Goal: Task Accomplishment & Management: Manage account settings

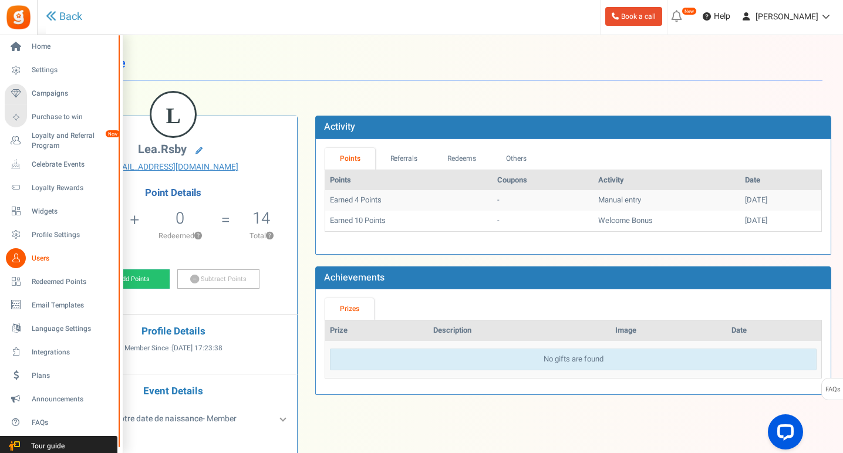
click at [46, 259] on span "Users" at bounding box center [73, 259] width 82 height 10
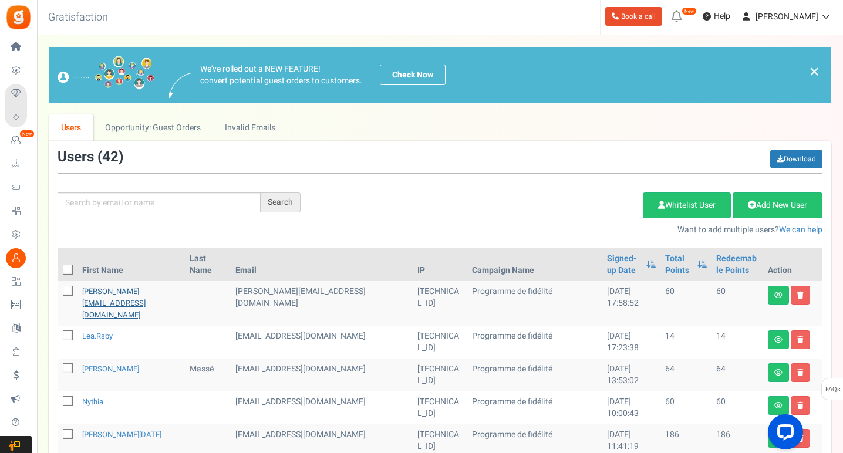
click at [103, 291] on link "[PERSON_NAME][EMAIL_ADDRESS][DOMAIN_NAME]" at bounding box center [113, 303] width 63 height 35
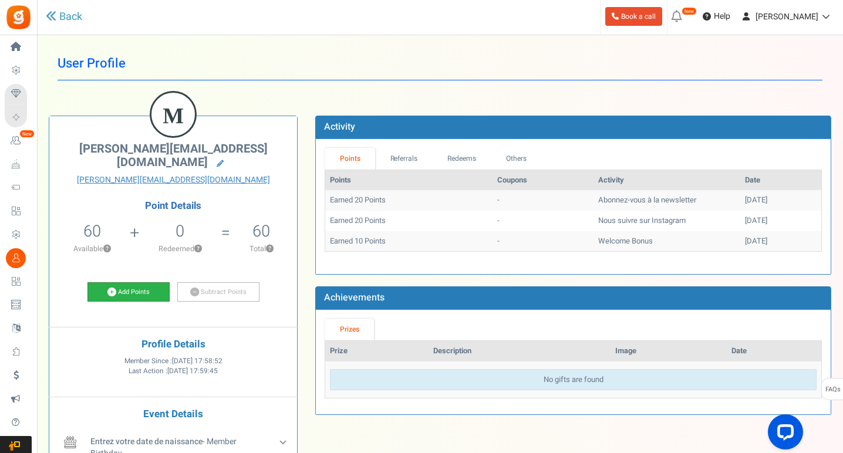
click at [125, 282] on link "Add Points" at bounding box center [128, 292] width 82 height 20
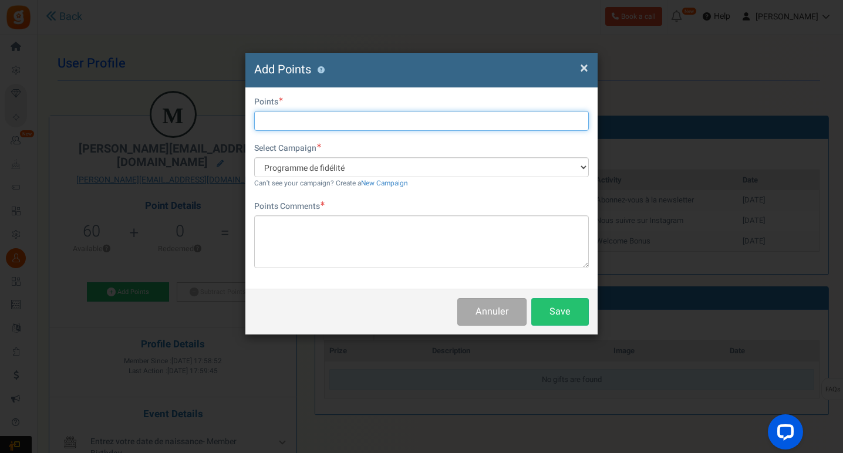
click at [289, 123] on input "text" at bounding box center [421, 121] width 335 height 20
type input "45"
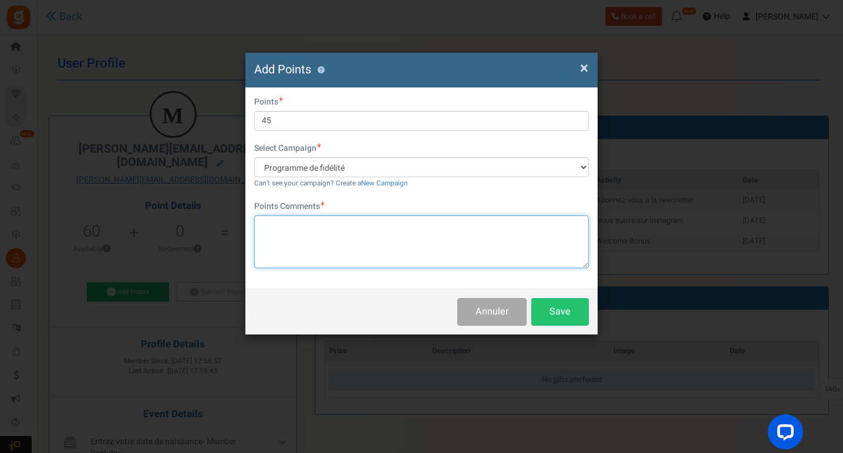
click at [309, 232] on textarea at bounding box center [421, 241] width 335 height 53
type textarea "a"
type textarea "Ancien compte"
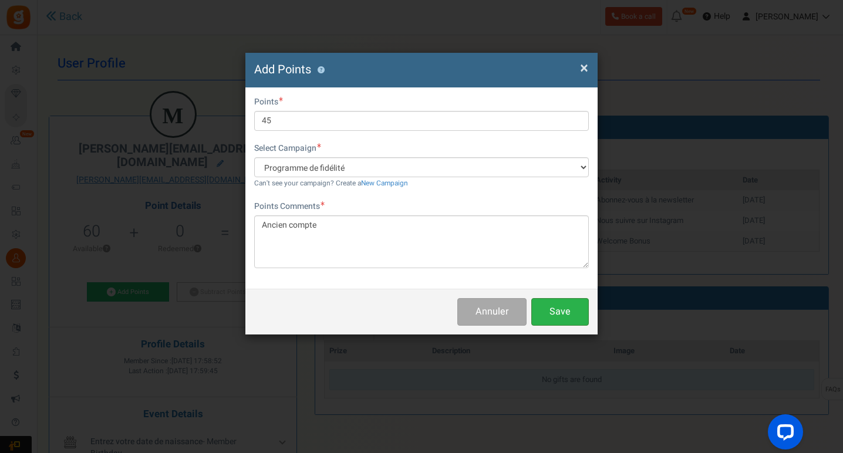
click at [551, 306] on button "Save" at bounding box center [560, 312] width 58 height 28
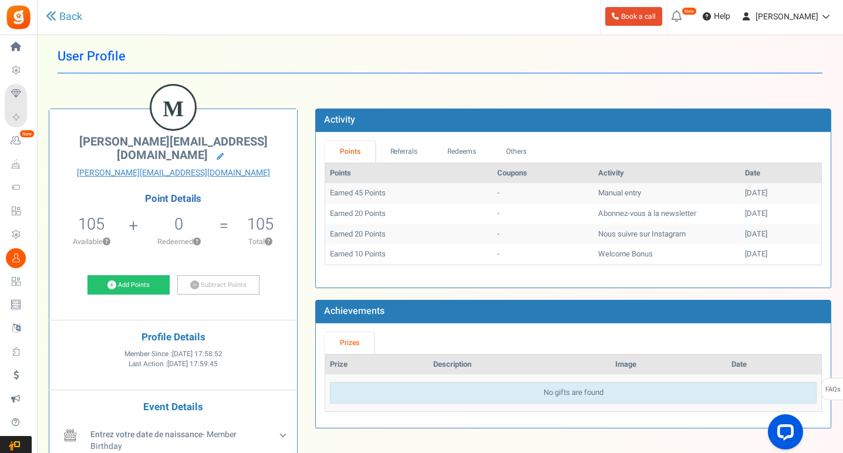
scroll to position [6, 0]
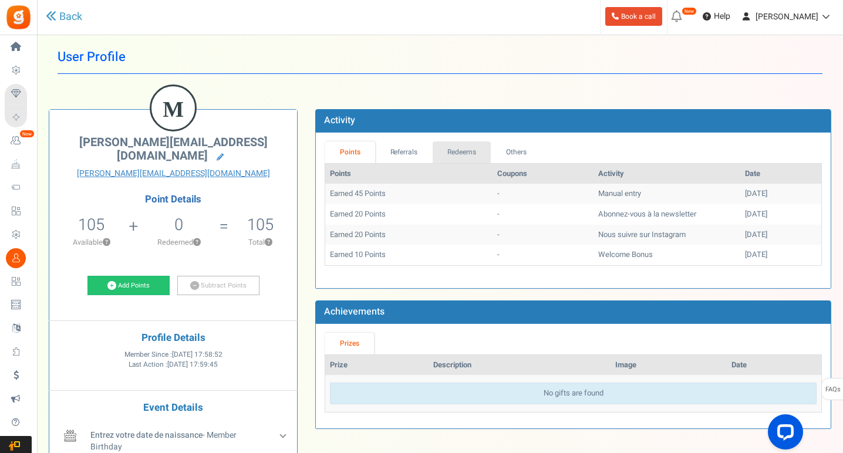
click at [470, 154] on link "Redeems" at bounding box center [462, 152] width 59 height 22
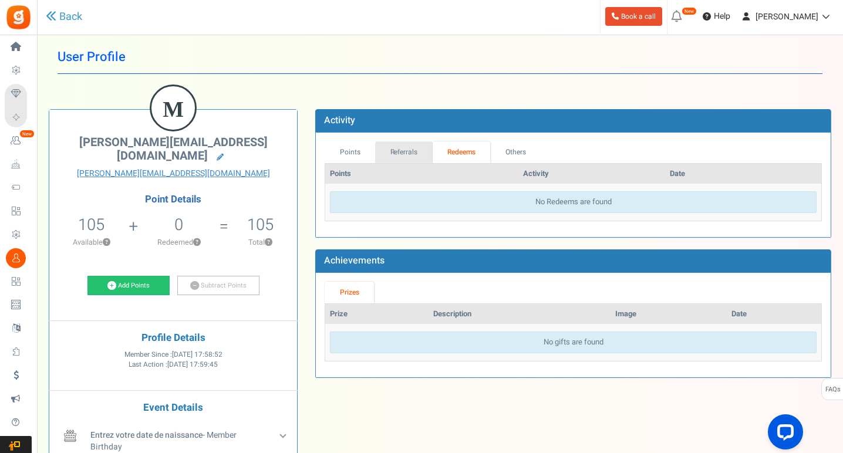
click at [411, 148] on link "Referrals" at bounding box center [404, 152] width 58 height 22
click at [514, 154] on link "Others" at bounding box center [516, 152] width 50 height 22
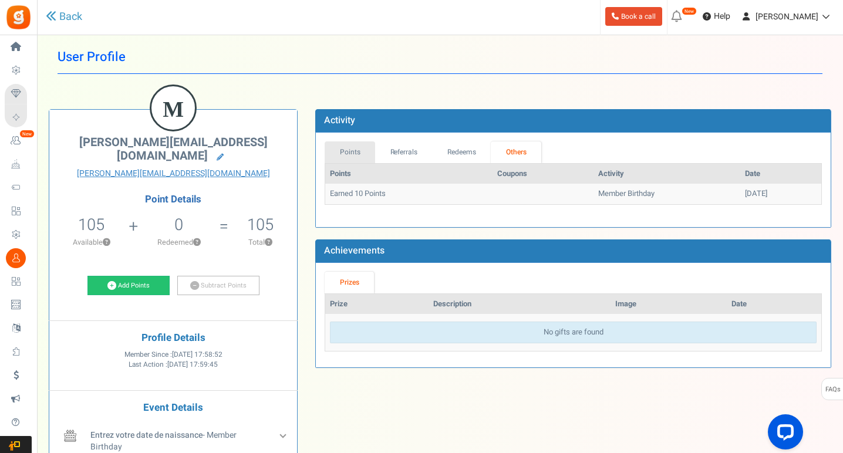
click at [355, 151] on link "Points" at bounding box center [350, 152] width 50 height 22
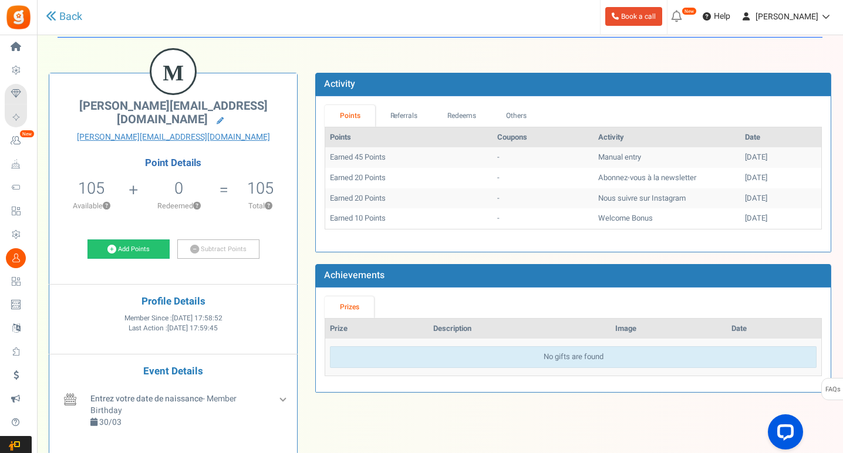
scroll to position [42, 0]
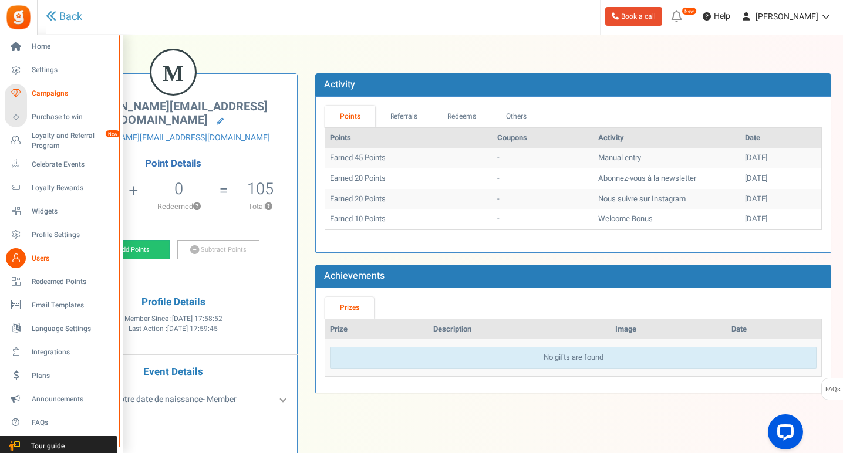
click at [46, 97] on span "Campaigns" at bounding box center [73, 94] width 82 height 10
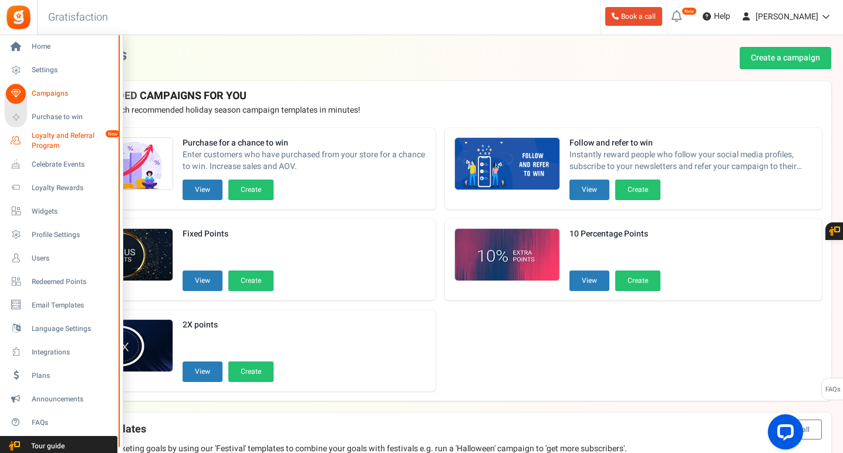
click at [49, 143] on span "Loyalty and Referral Program" at bounding box center [75, 141] width 86 height 20
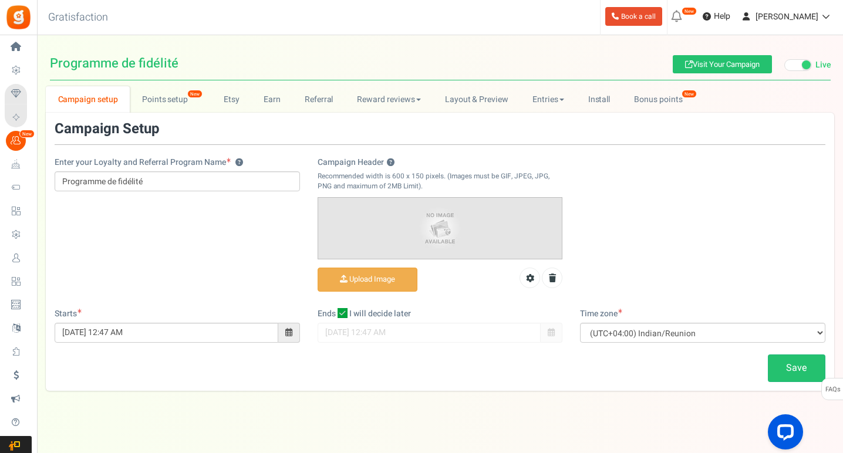
click at [223, 263] on div "Enter your Loyalty and Referral Program Name ? Programme de fidélité Campaign H…" at bounding box center [440, 214] width 788 height 187
click at [184, 106] on link "Points setup New" at bounding box center [171, 99] width 82 height 26
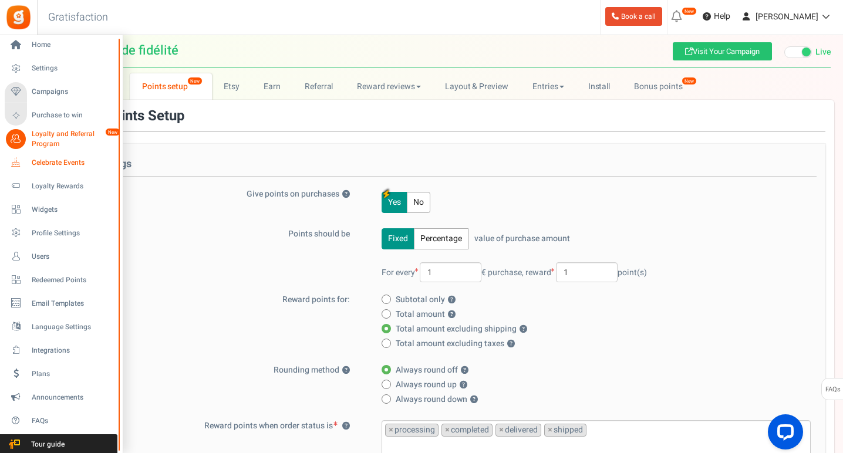
scroll to position [28, 0]
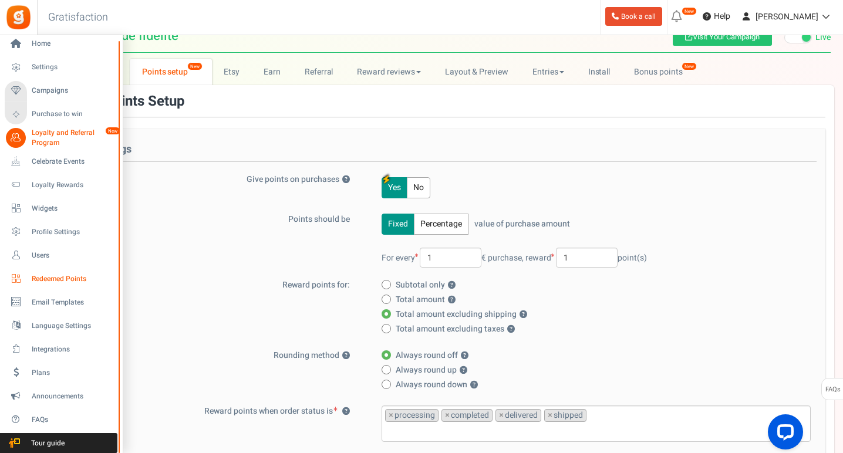
click at [47, 279] on span "Redeemed Points" at bounding box center [73, 279] width 82 height 10
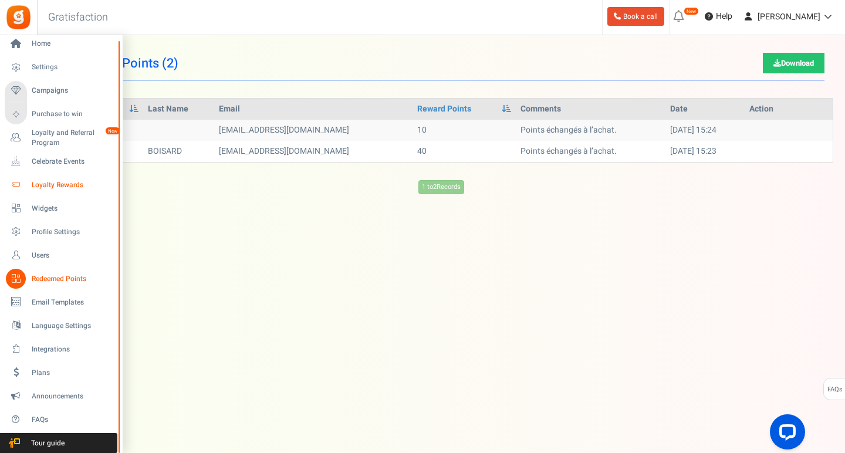
click at [65, 188] on span "Loyalty Rewards" at bounding box center [73, 185] width 82 height 10
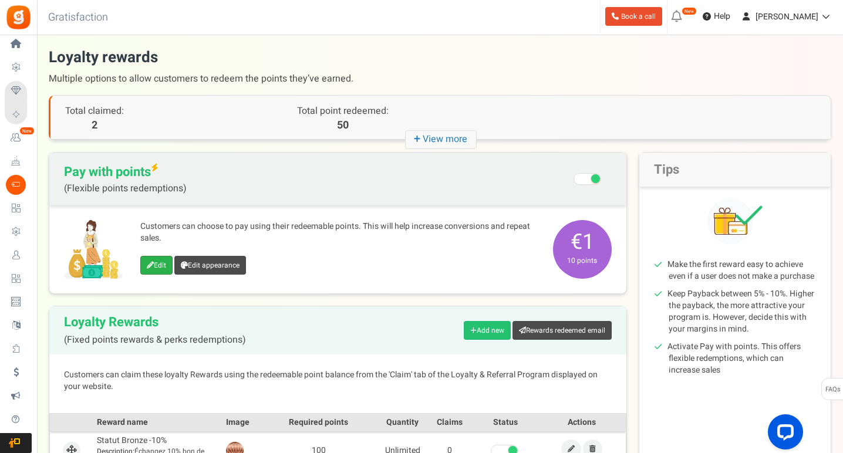
click at [161, 260] on link "Edit" at bounding box center [156, 265] width 32 height 19
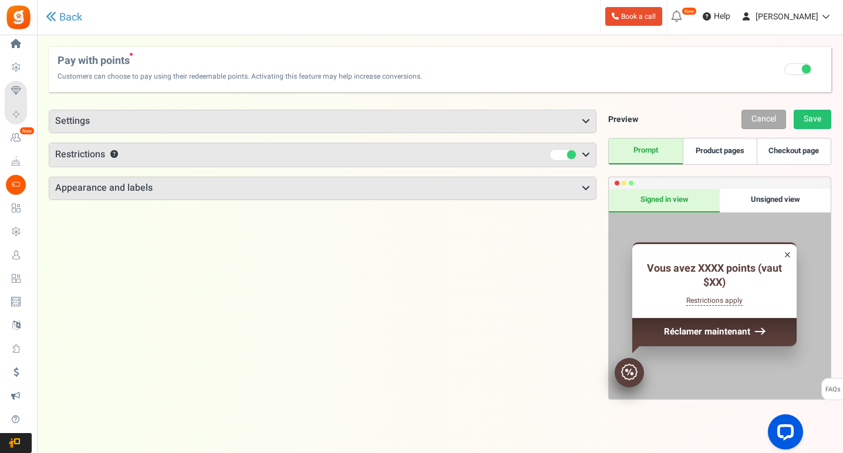
click at [395, 103] on div "Points mode Recommended Selecting this may reduce participation Allow customers…" at bounding box center [440, 283] width 782 height 371
click at [393, 113] on h3 "Settings" at bounding box center [322, 121] width 546 height 22
